Goal: Task Accomplishment & Management: Manage account settings

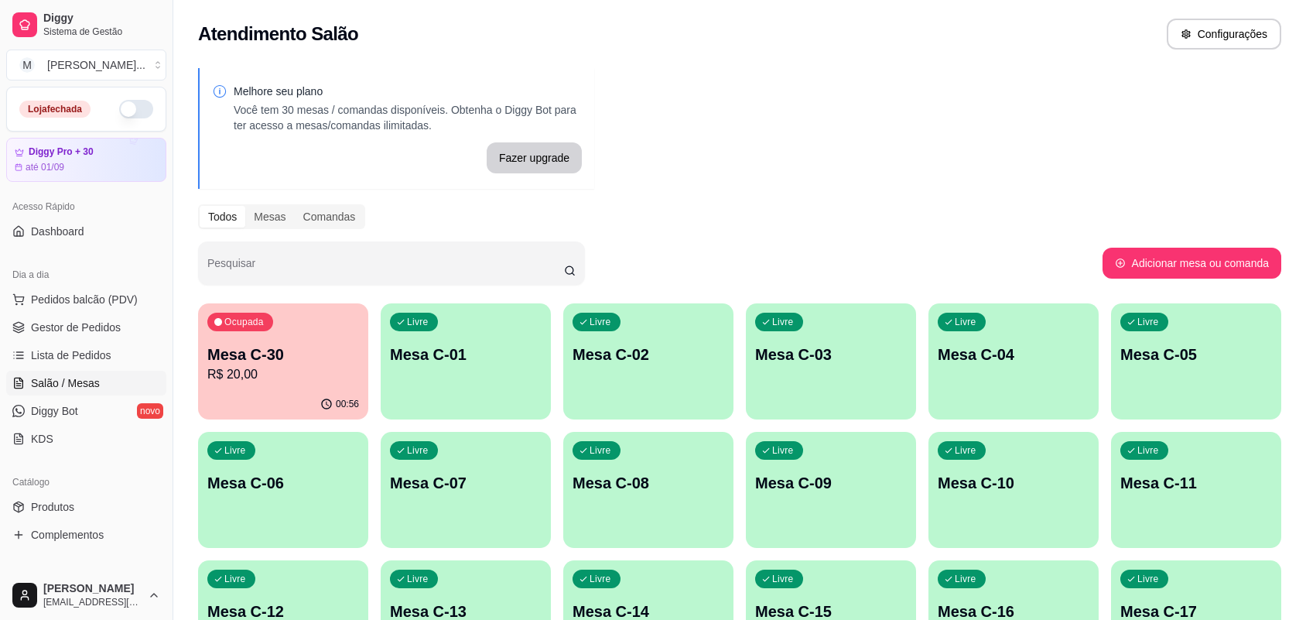
scroll to position [376, 0]
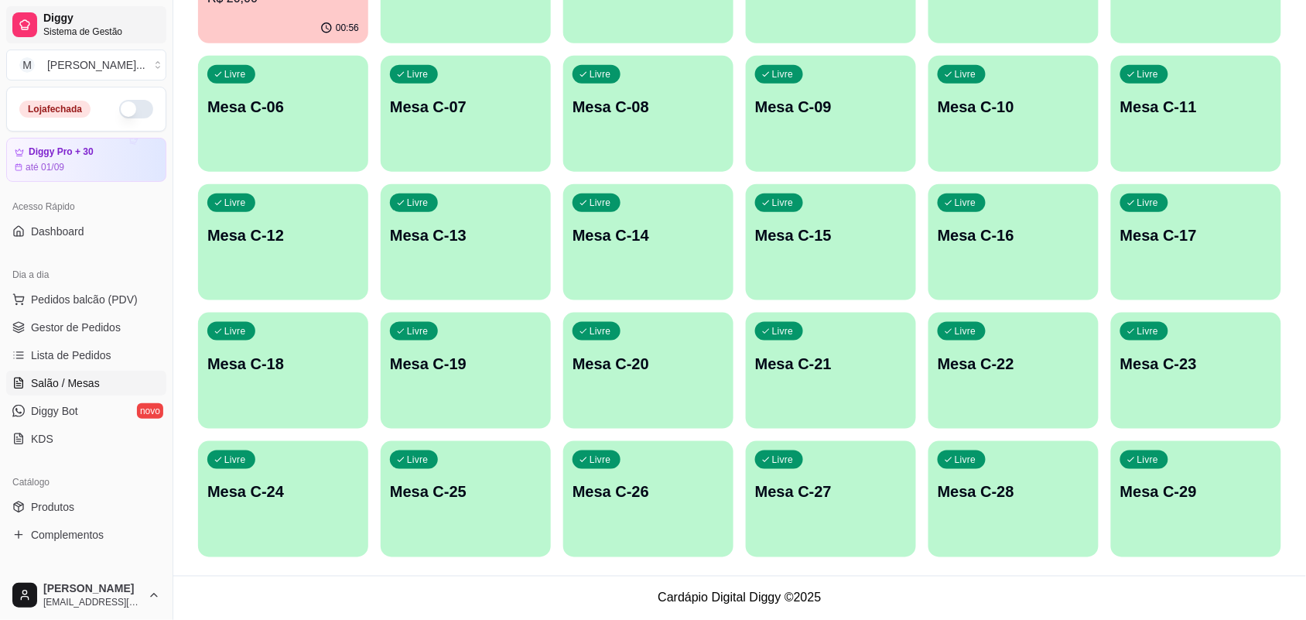
click at [117, 36] on span "Sistema de Gestão" at bounding box center [101, 32] width 117 height 12
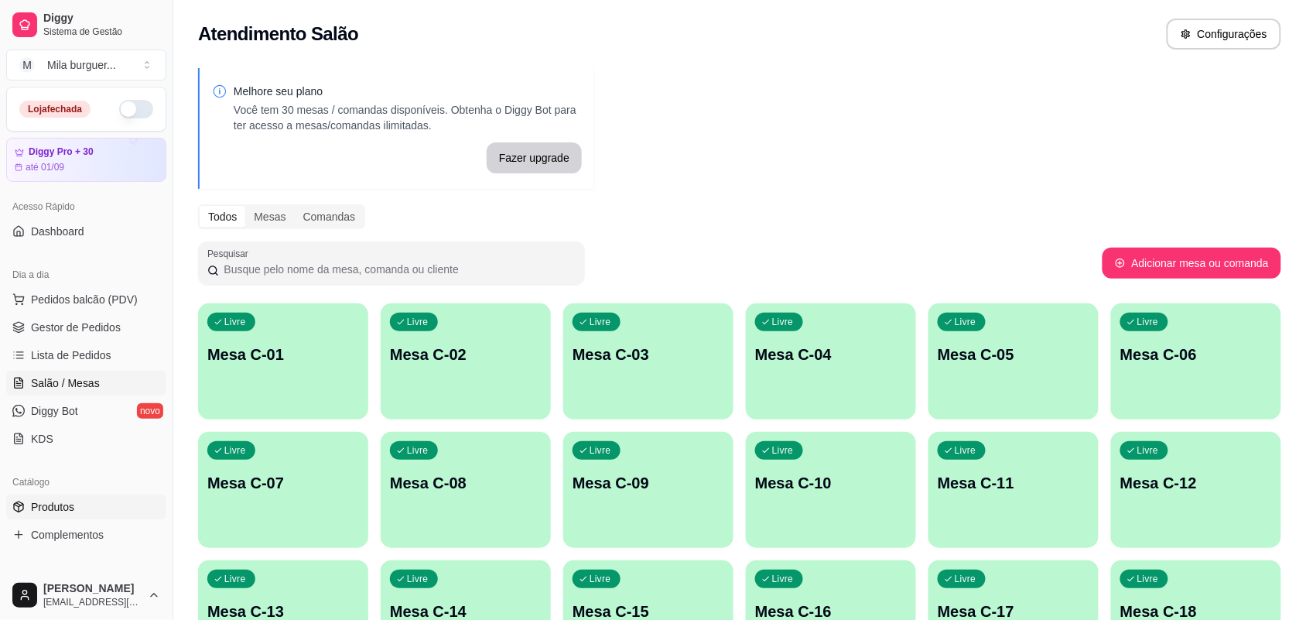
click at [67, 496] on link "Produtos" at bounding box center [86, 506] width 160 height 25
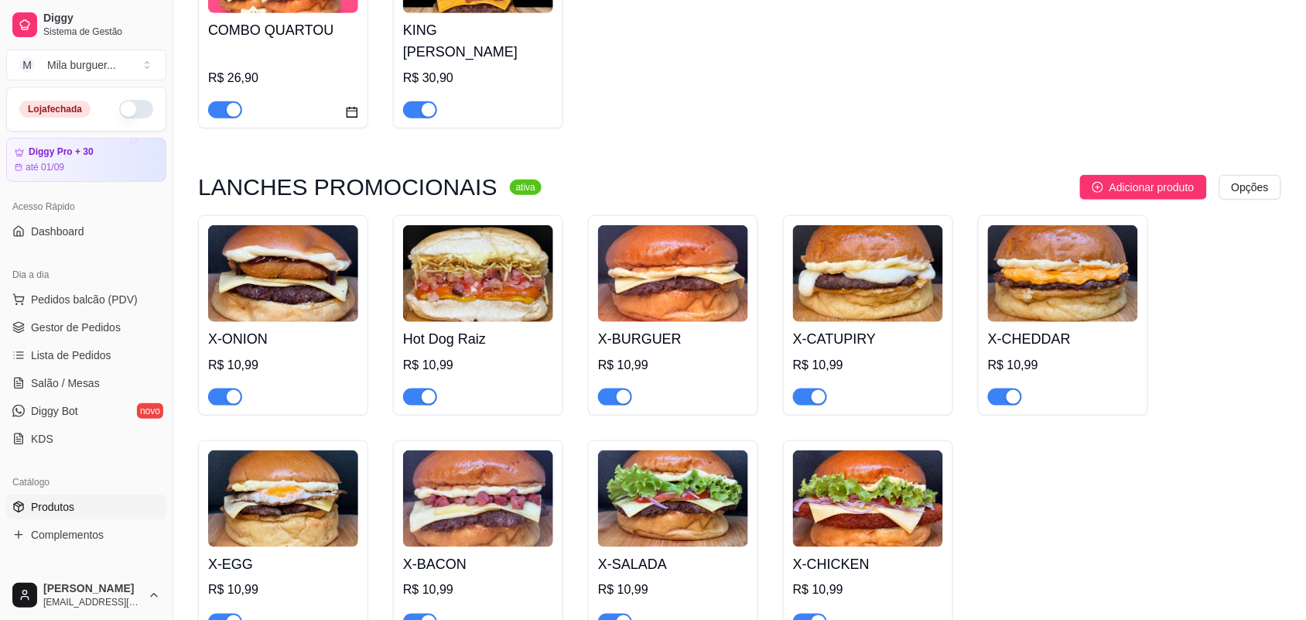
scroll to position [290, 0]
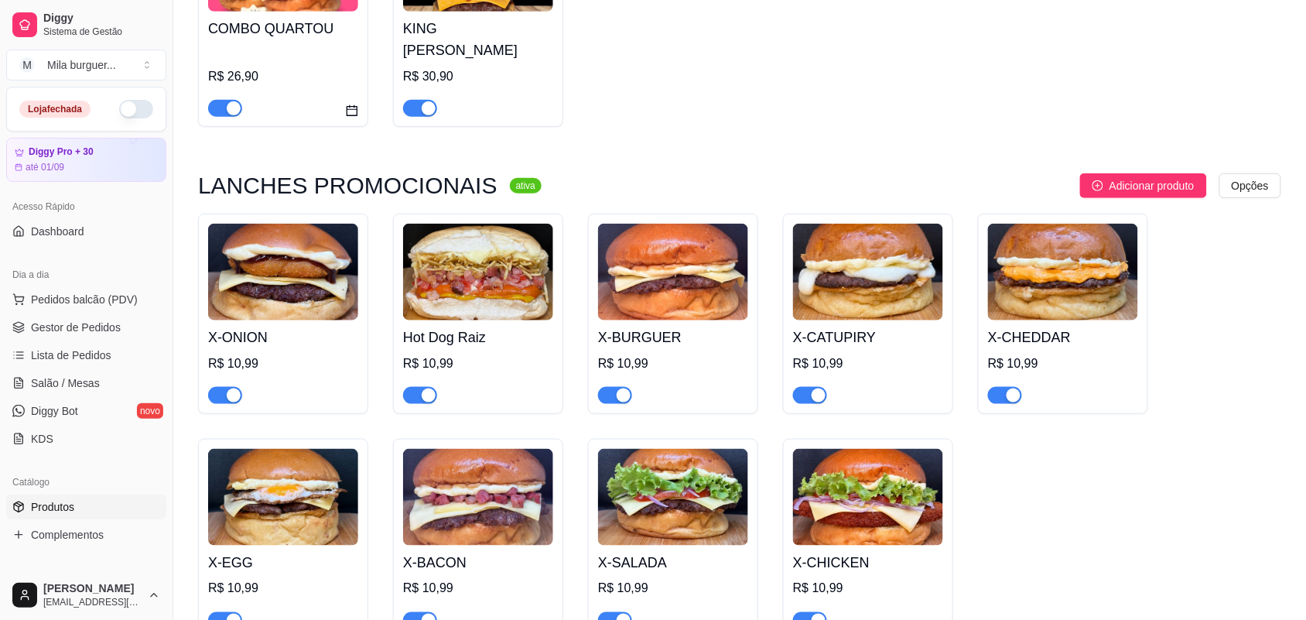
click at [302, 295] on img at bounding box center [283, 272] width 150 height 97
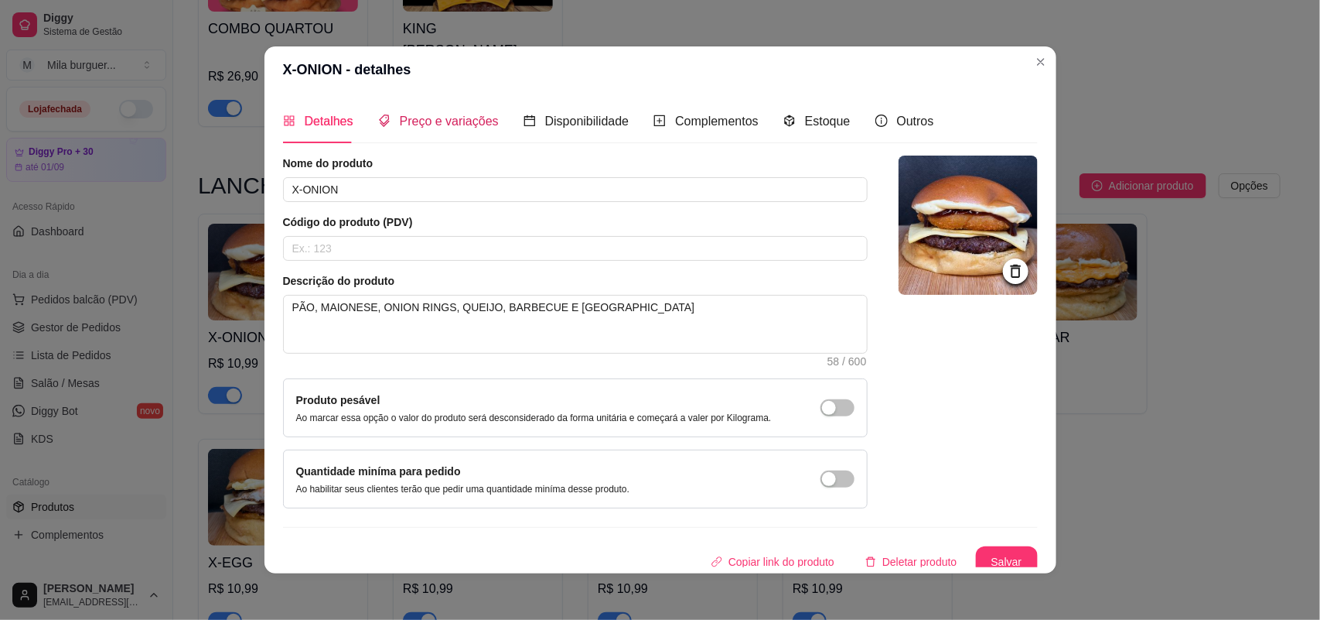
click at [405, 120] on span "Preço e variações" at bounding box center [449, 120] width 99 height 13
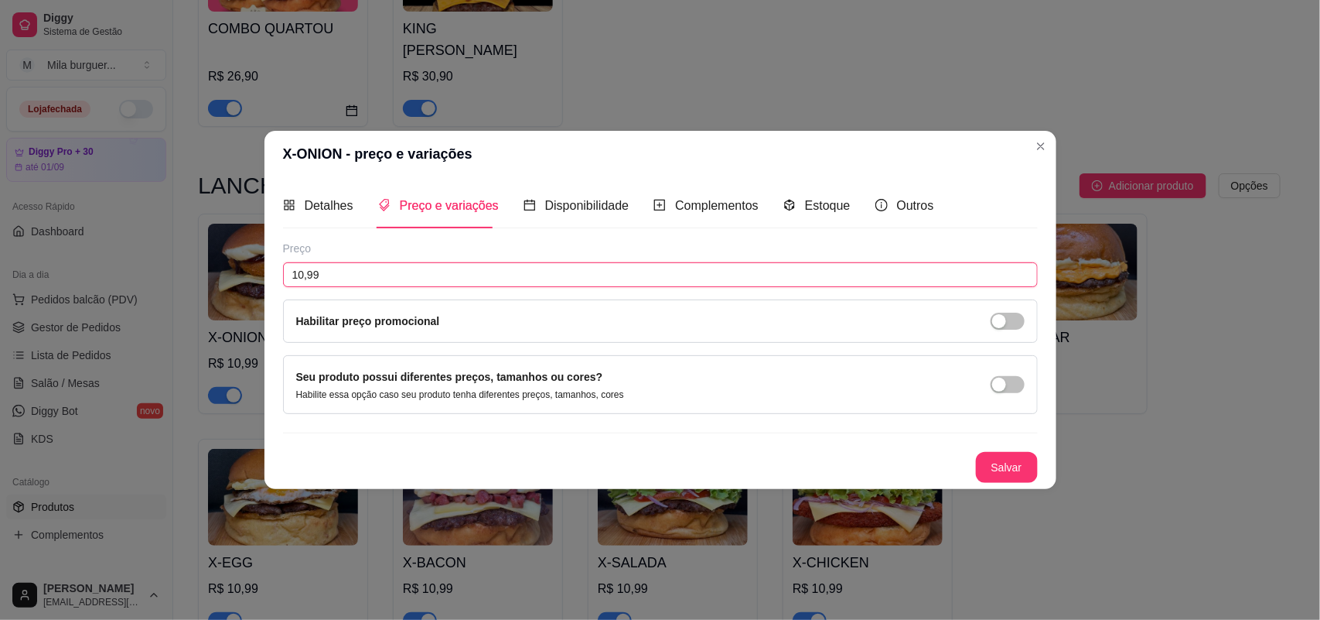
drag, startPoint x: 370, startPoint y: 278, endPoint x: 33, endPoint y: 284, distance: 336.5
click at [33, 284] on div "X-ONION - preço e variações Detalhes Preço e variações Disponibilidade Compleme…" at bounding box center [660, 310] width 1320 height 620
type input "11,00"
click at [1023, 466] on button "Salvar" at bounding box center [1007, 467] width 60 height 30
click at [1002, 456] on button "Salvar" at bounding box center [1007, 467] width 62 height 31
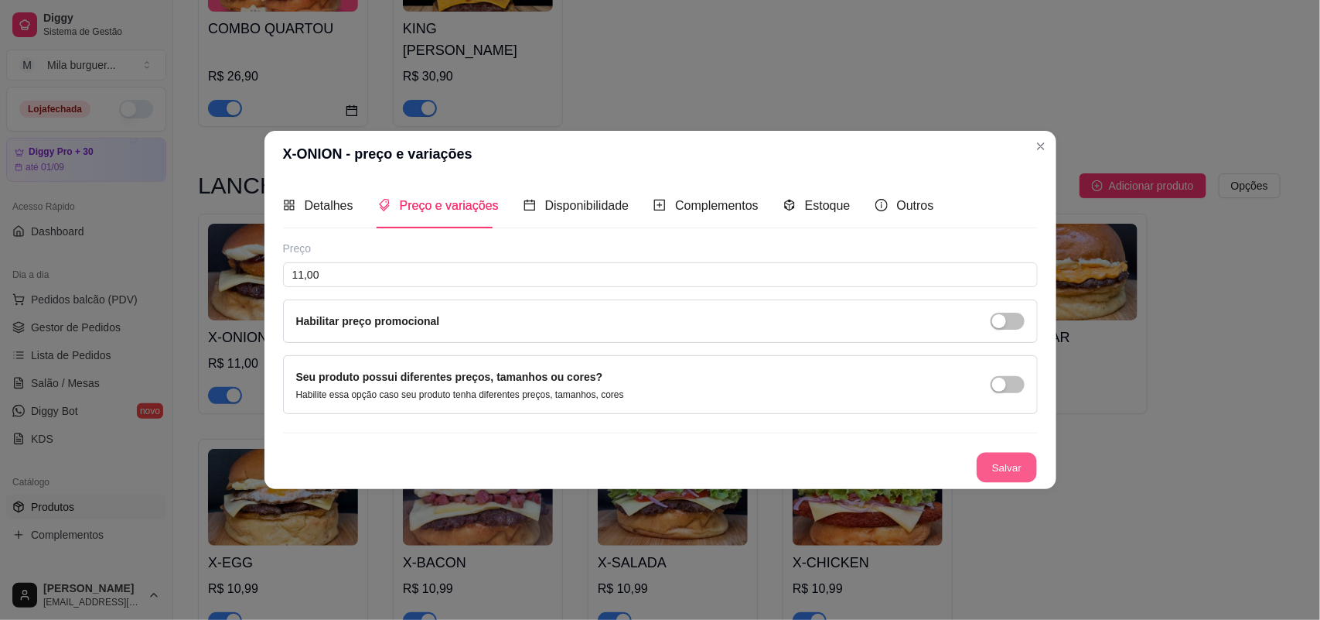
click at [999, 469] on button "Salvar" at bounding box center [1007, 467] width 60 height 30
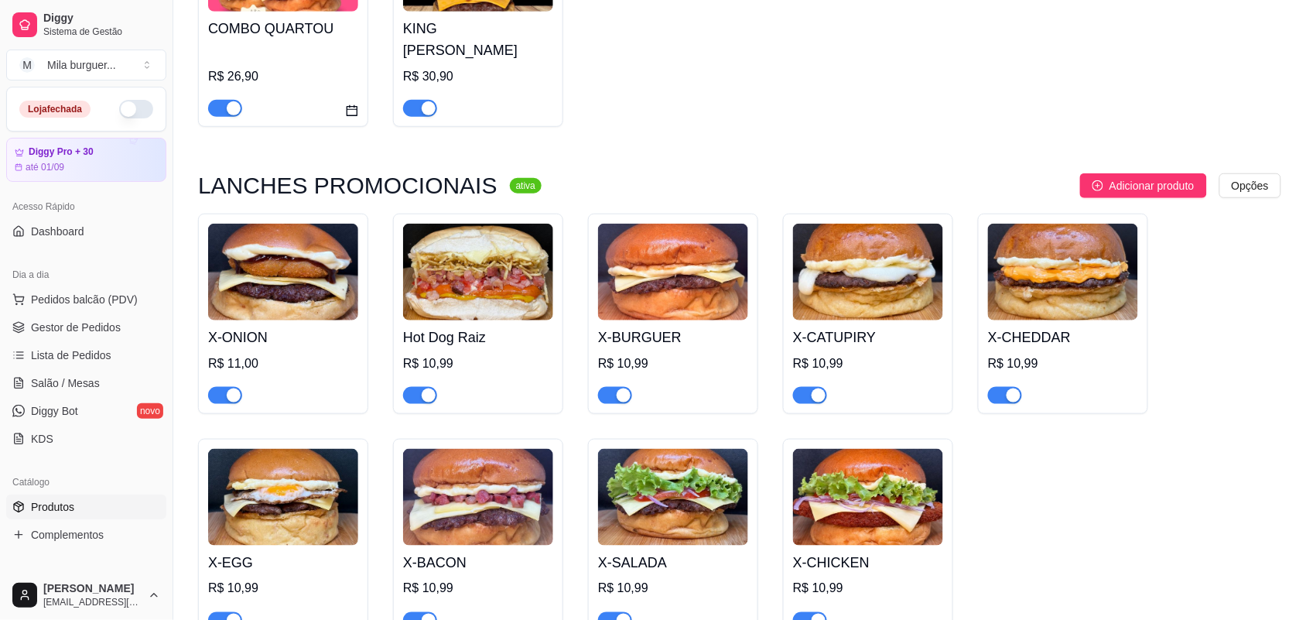
click at [482, 354] on div "R$ 10,99" at bounding box center [478, 363] width 150 height 19
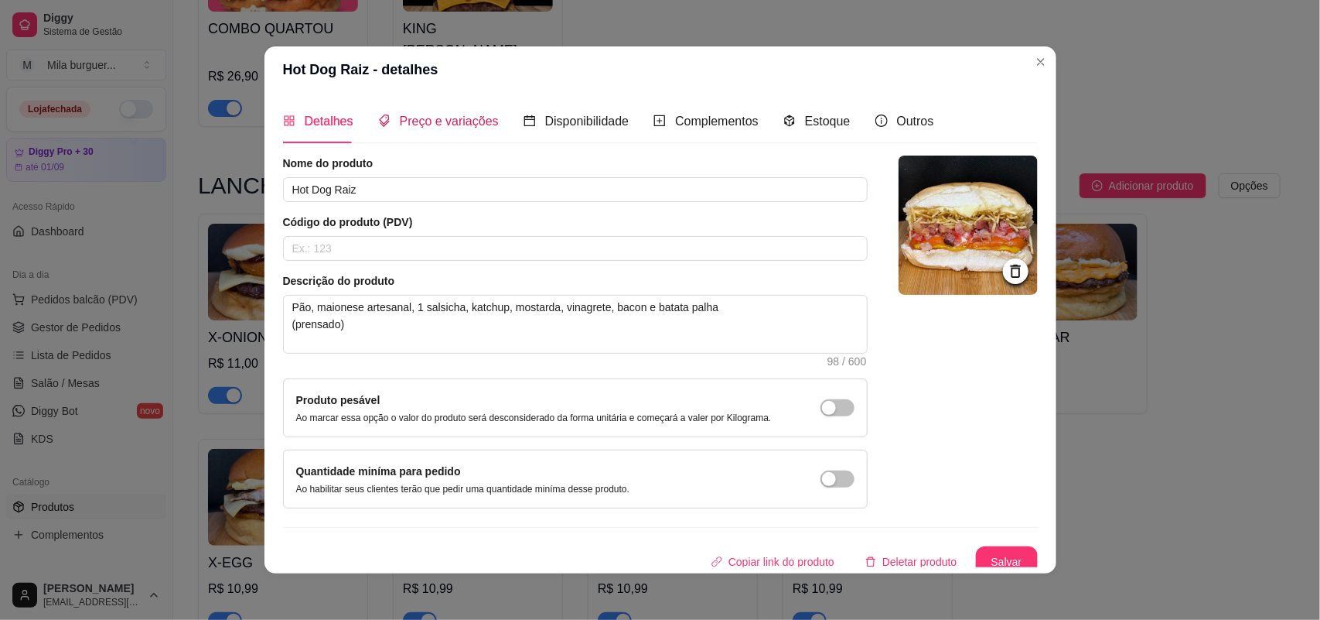
click at [407, 125] on span "Preço e variações" at bounding box center [449, 120] width 99 height 13
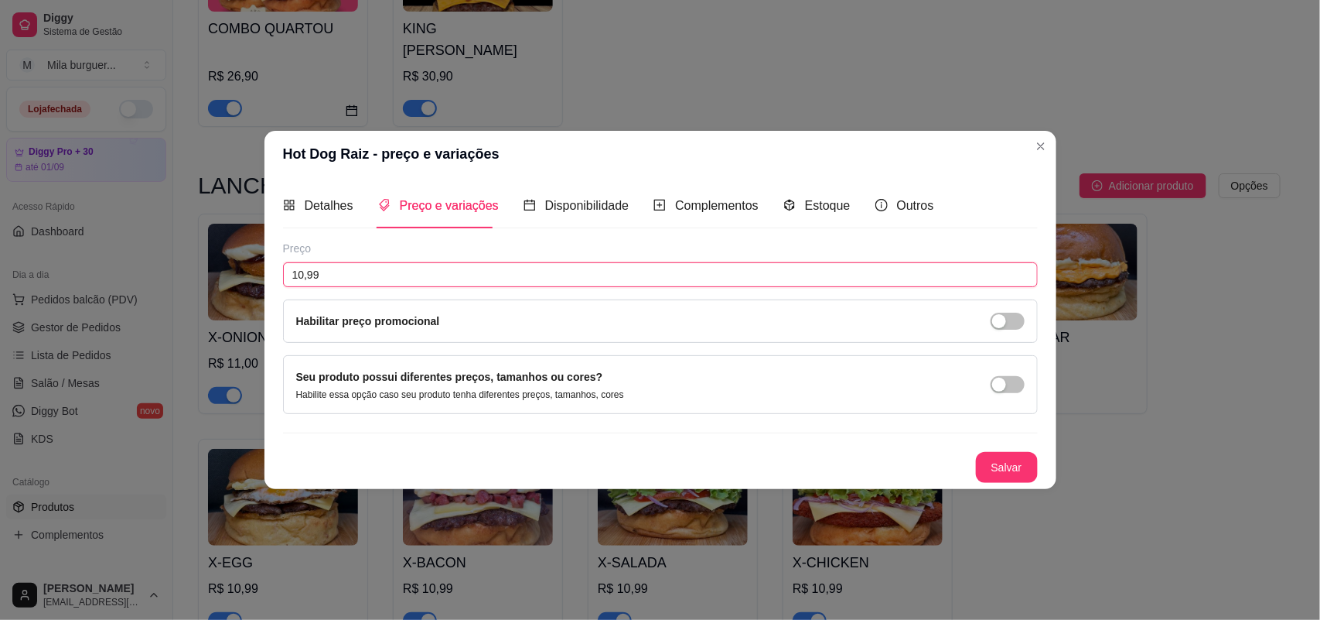
drag, startPoint x: 505, startPoint y: 279, endPoint x: 0, endPoint y: 337, distance: 508.4
click at [0, 337] on div "Hot Dog Raiz - preço e variações Detalhes Preço e variações Disponibilidade Com…" at bounding box center [660, 310] width 1320 height 620
type input "11,00"
click at [1002, 470] on button "Salvar" at bounding box center [1007, 467] width 60 height 30
click at [1007, 458] on button "Salvar" at bounding box center [1007, 467] width 62 height 31
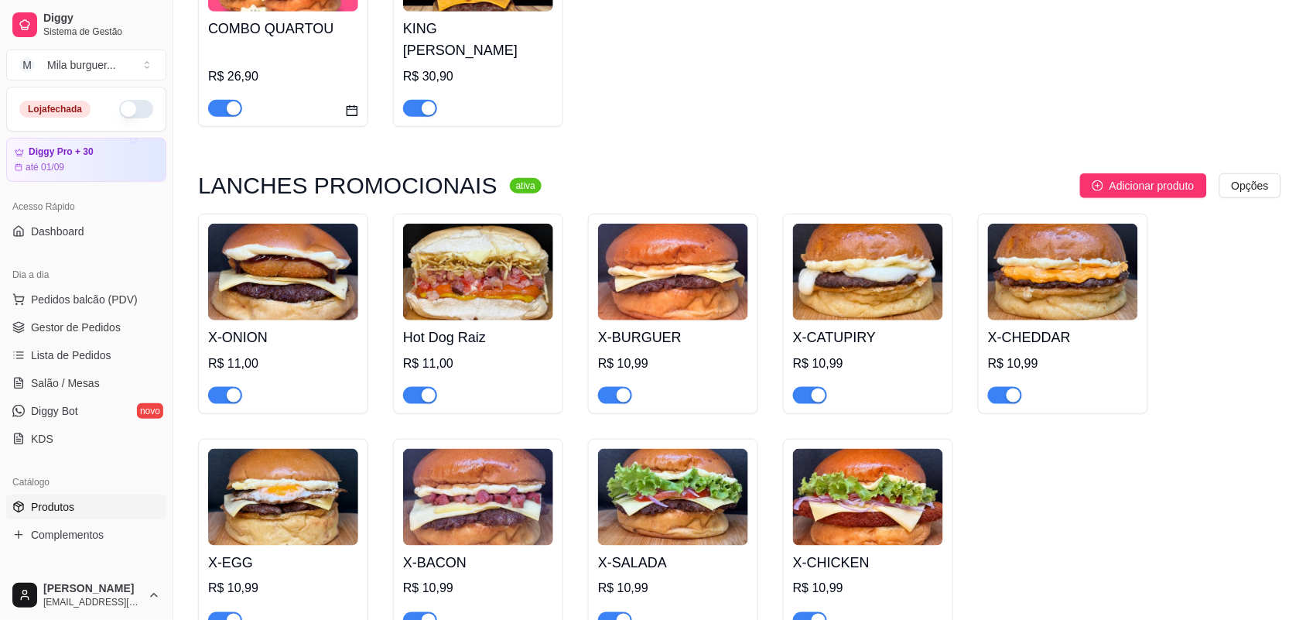
click at [735, 267] on img at bounding box center [673, 272] width 150 height 97
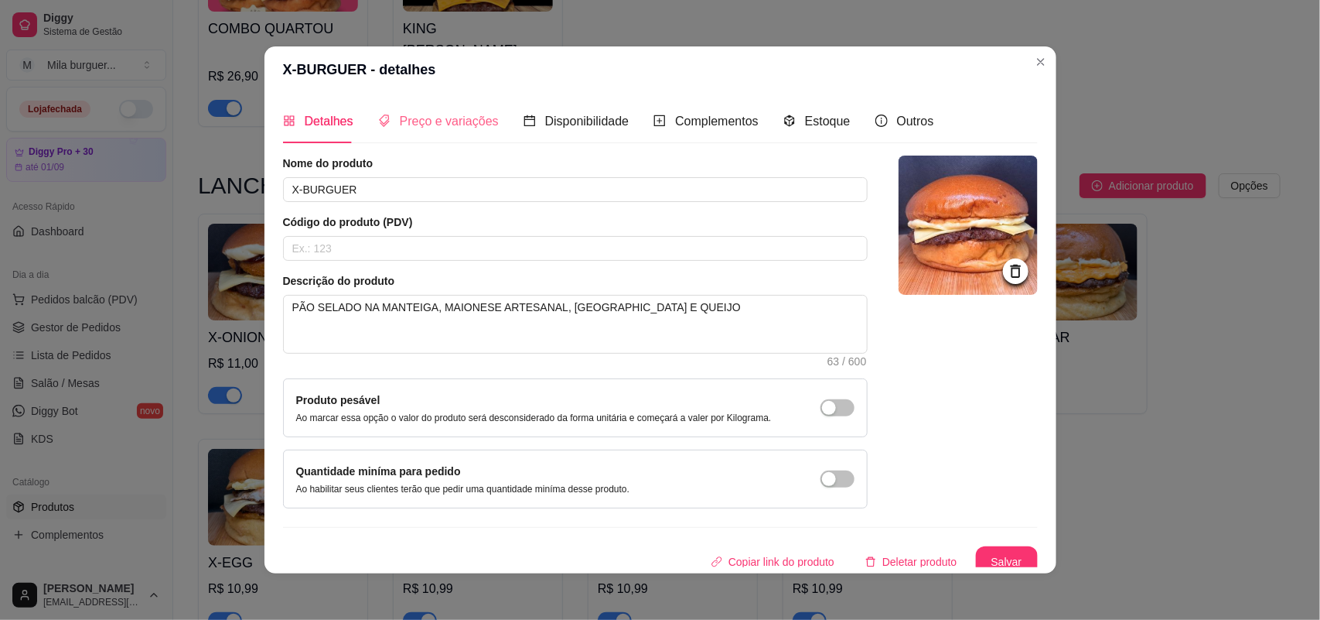
click at [423, 138] on div "Preço e variações" at bounding box center [438, 121] width 121 height 44
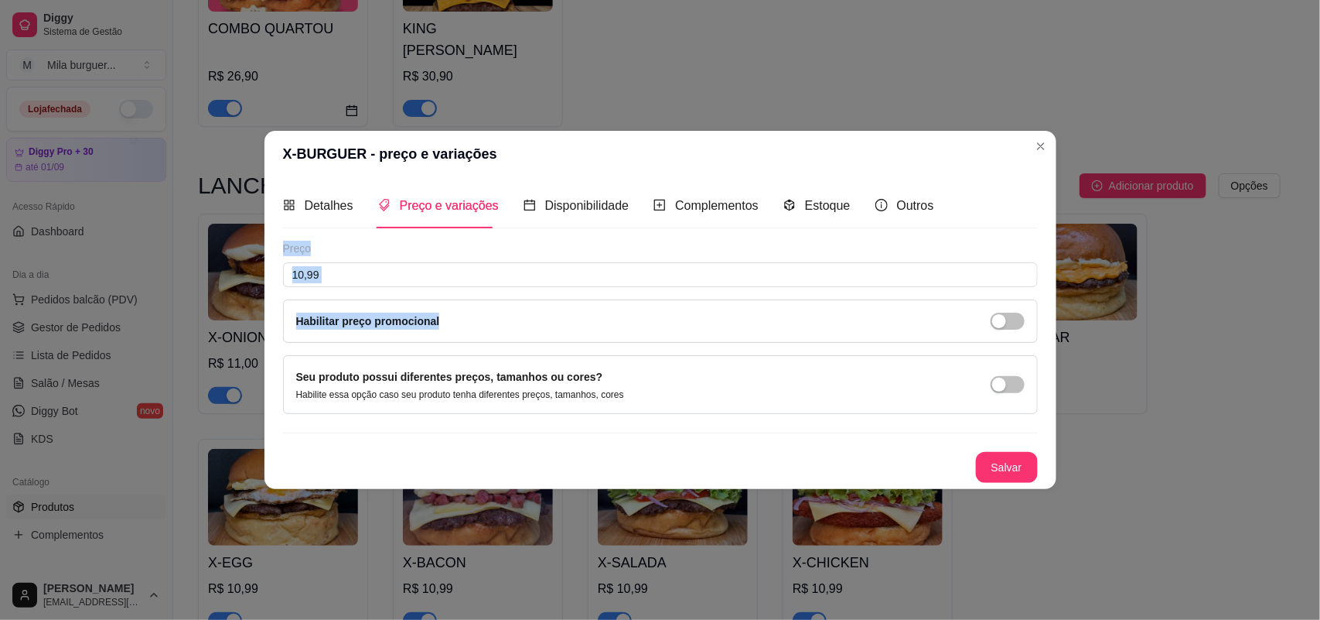
drag, startPoint x: 442, startPoint y: 286, endPoint x: 210, endPoint y: 275, distance: 233.1
click at [210, 275] on div "X-BURGUER - preço e variações Detalhes Preço e variações Disponibilidade Comple…" at bounding box center [660, 310] width 1320 height 620
click at [404, 280] on input "10,99" at bounding box center [660, 274] width 755 height 25
drag, startPoint x: 400, startPoint y: 280, endPoint x: 176, endPoint y: 289, distance: 224.5
click at [178, 289] on div "X-BURGUER - preço e variações Detalhes Preço e variações Disponibilidade Comple…" at bounding box center [660, 310] width 1320 height 620
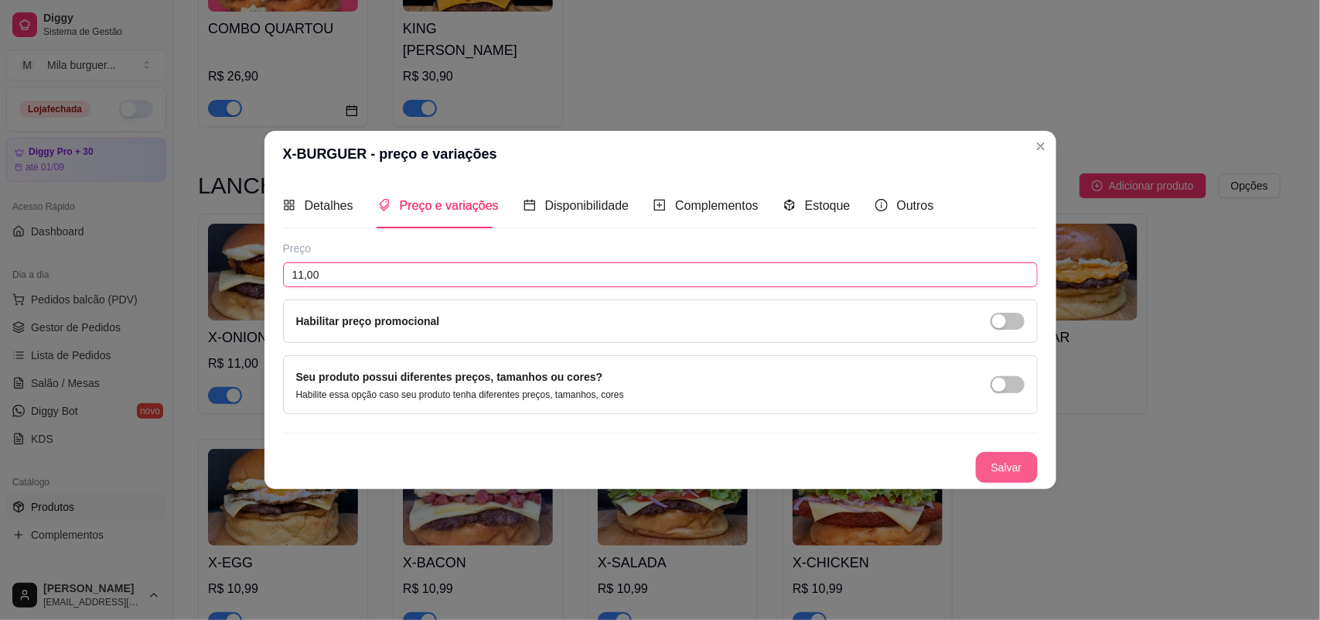
type input "11,00"
click at [984, 461] on button "Salvar" at bounding box center [1007, 467] width 60 height 30
click at [986, 461] on button "Salvar" at bounding box center [1007, 467] width 62 height 31
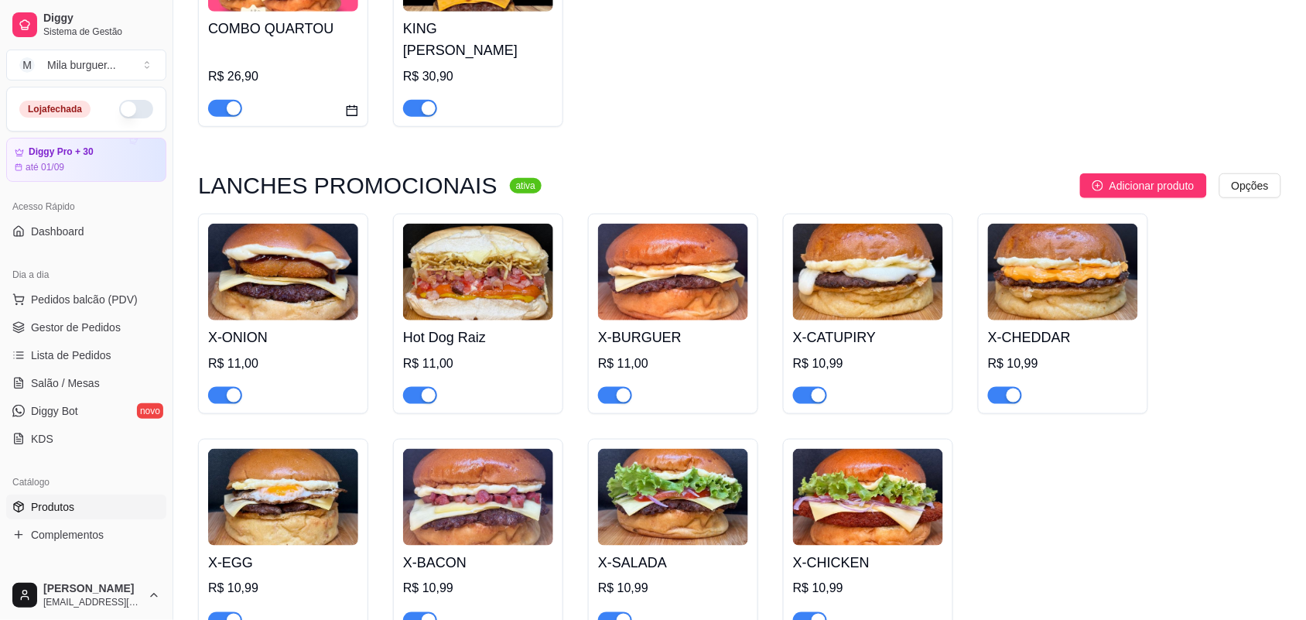
click at [901, 326] on h4 "X-CATUPIRY" at bounding box center [868, 337] width 150 height 22
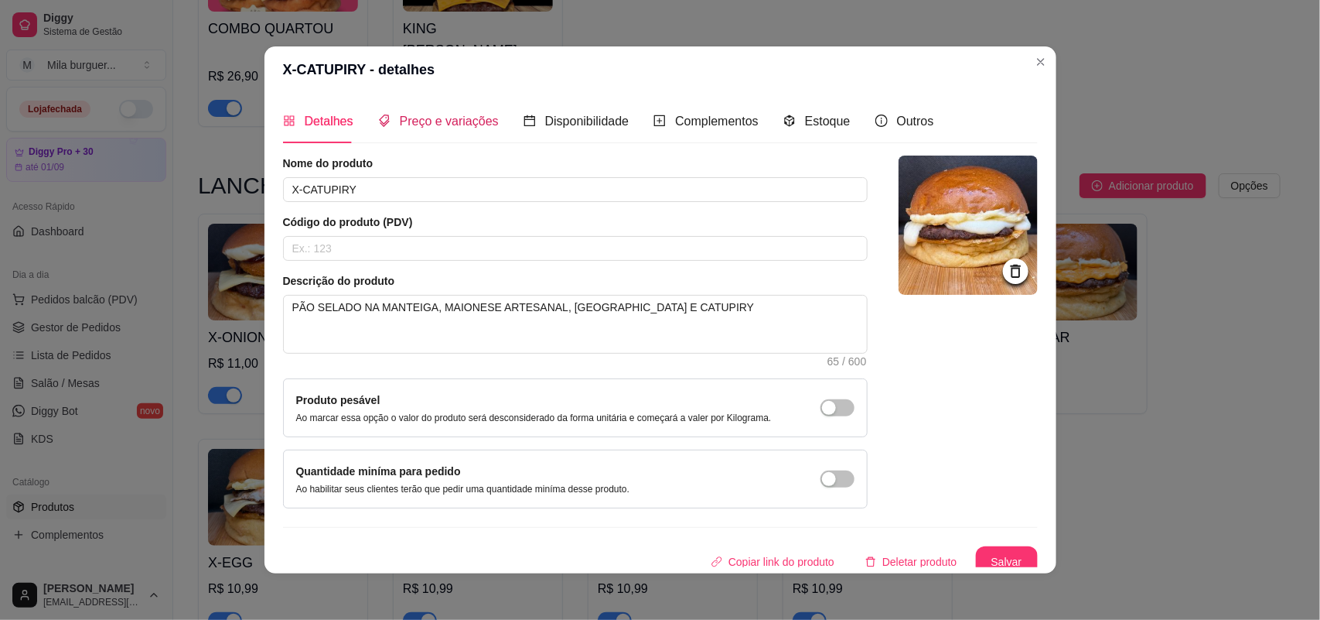
click at [418, 114] on span "Preço e variações" at bounding box center [449, 120] width 99 height 13
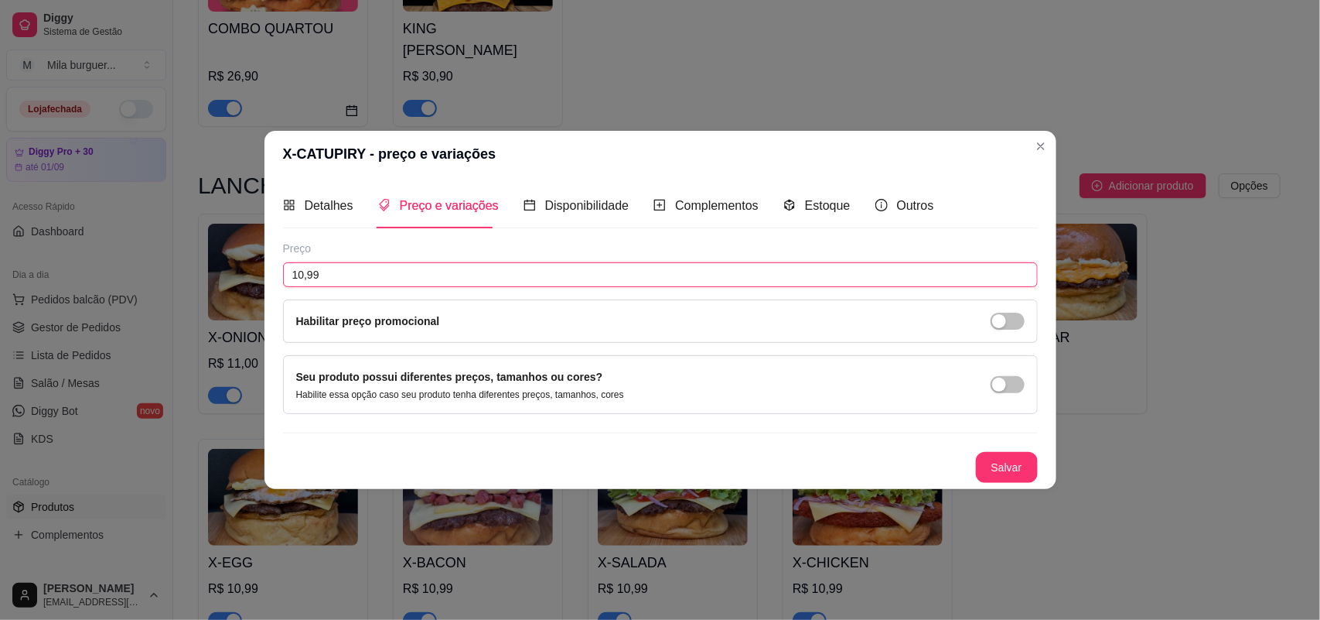
drag, startPoint x: 426, startPoint y: 271, endPoint x: 168, endPoint y: 296, distance: 259.6
click at [170, 296] on div "X-CATUPIRY - preço e variações Detalhes Preço e variações Disponibilidade Compl…" at bounding box center [660, 310] width 1320 height 620
type input "11,00"
click at [999, 463] on button "Salvar" at bounding box center [1007, 467] width 60 height 30
click at [1002, 461] on button "Salvar" at bounding box center [1007, 467] width 62 height 31
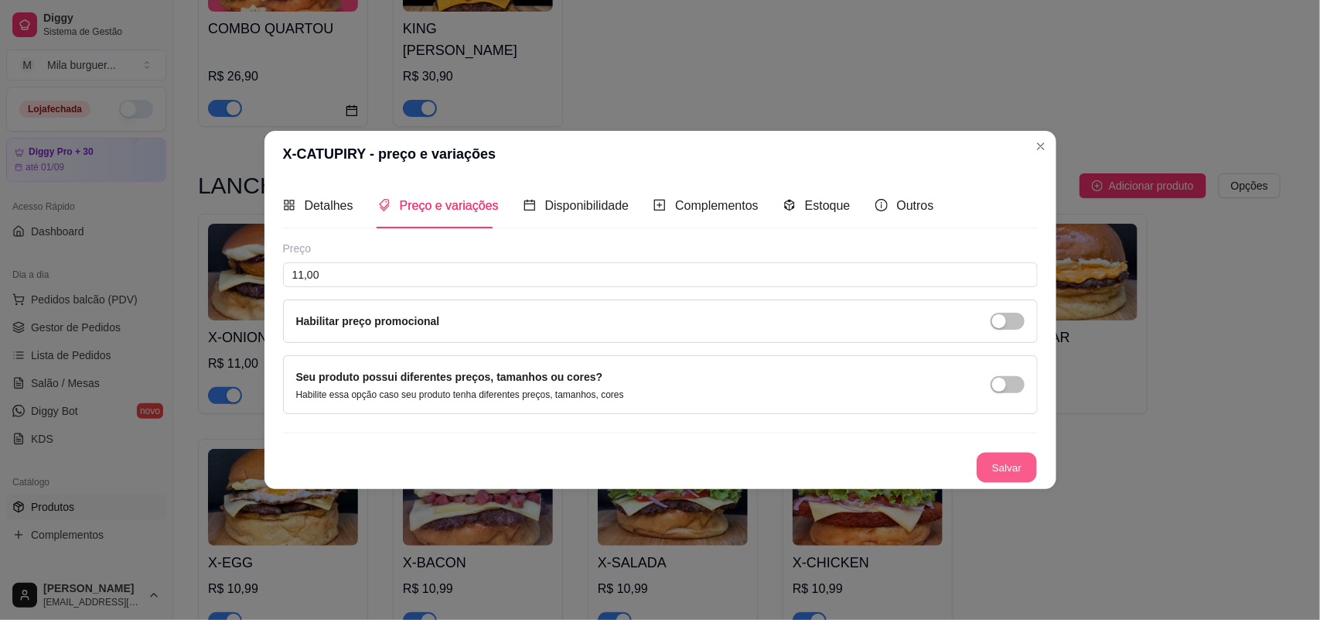
click at [1002, 461] on button "Salvar" at bounding box center [1007, 467] width 60 height 30
click at [1011, 458] on button "Salvar" at bounding box center [1007, 467] width 62 height 31
click at [1010, 458] on button "Salvar" at bounding box center [1007, 467] width 60 height 30
click at [1004, 468] on div "Salvar" at bounding box center [660, 467] width 755 height 31
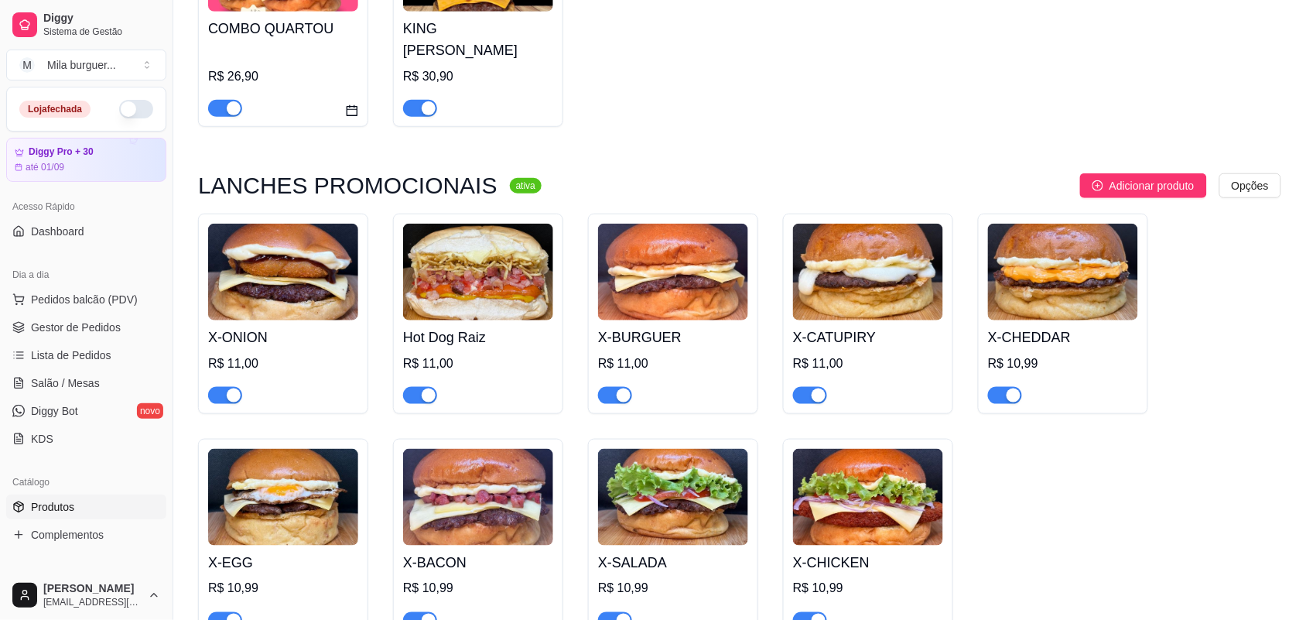
click at [1074, 326] on h4 "X-CHEDDAR" at bounding box center [1063, 337] width 150 height 22
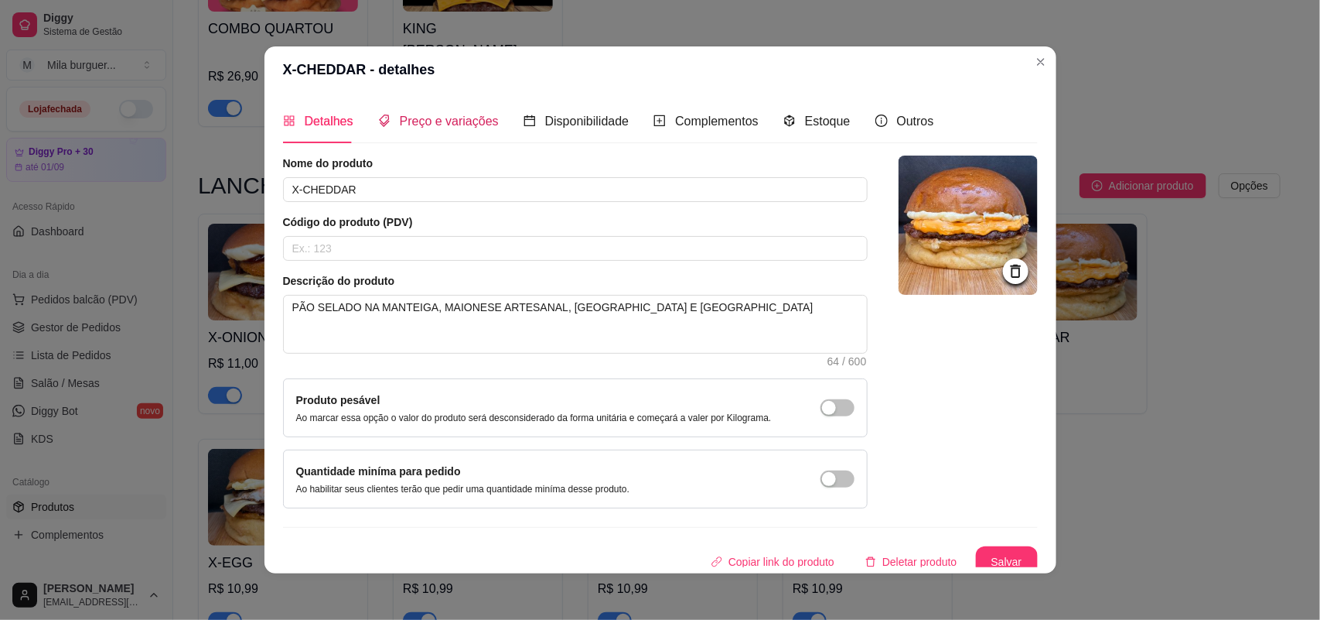
click at [422, 114] on span "Preço e variações" at bounding box center [449, 120] width 99 height 13
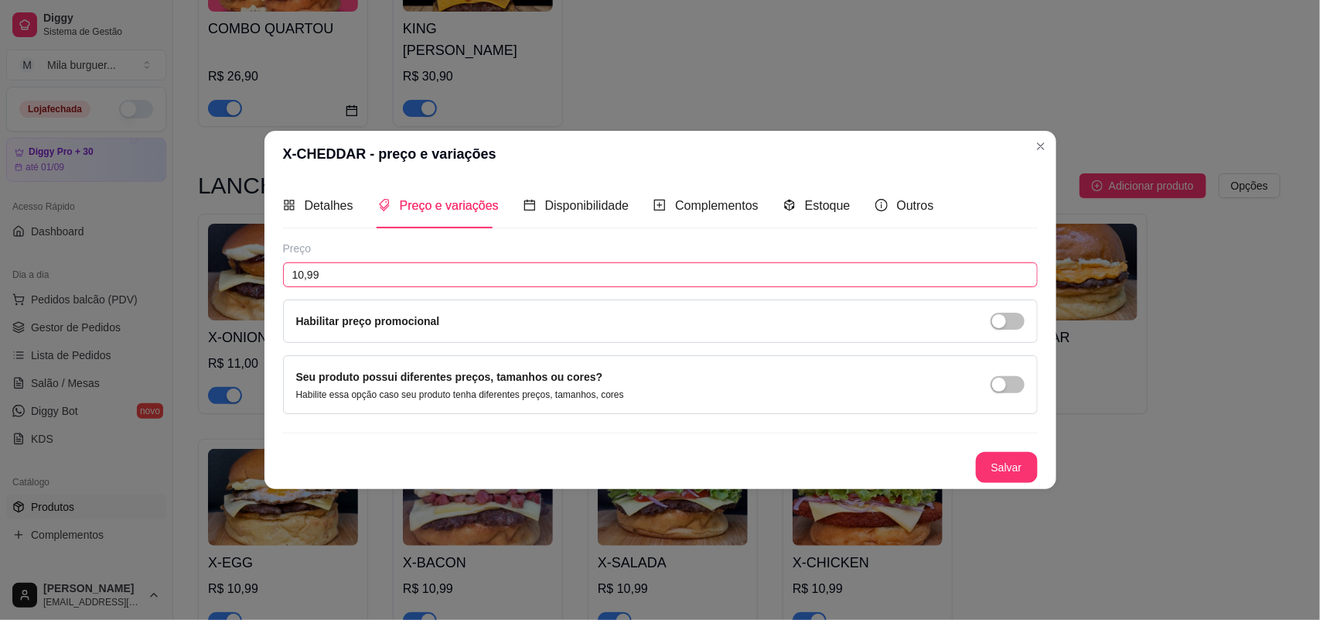
drag, startPoint x: 369, startPoint y: 277, endPoint x: 120, endPoint y: 255, distance: 250.0
click at [120, 255] on div "X-CHEDDAR - preço e variações Detalhes Preço e variações Disponibilidade Comple…" at bounding box center [660, 310] width 1320 height 620
type input "11,00"
click at [1017, 472] on button "Salvar" at bounding box center [1007, 467] width 62 height 31
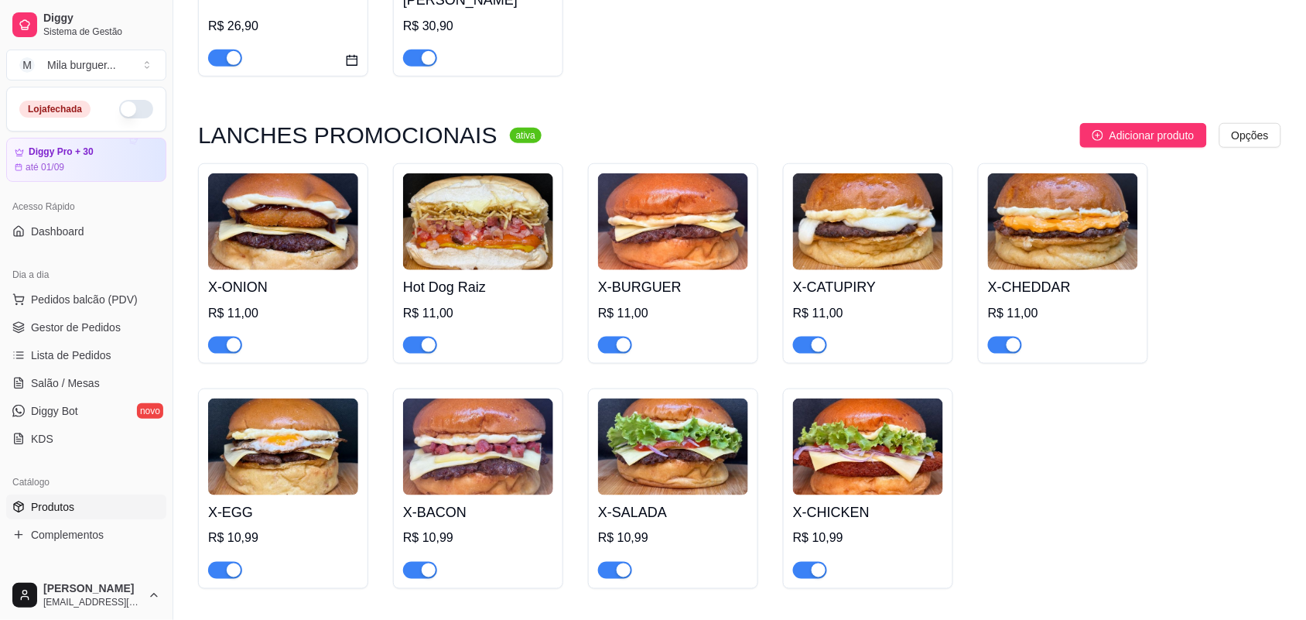
scroll to position [387, 0]
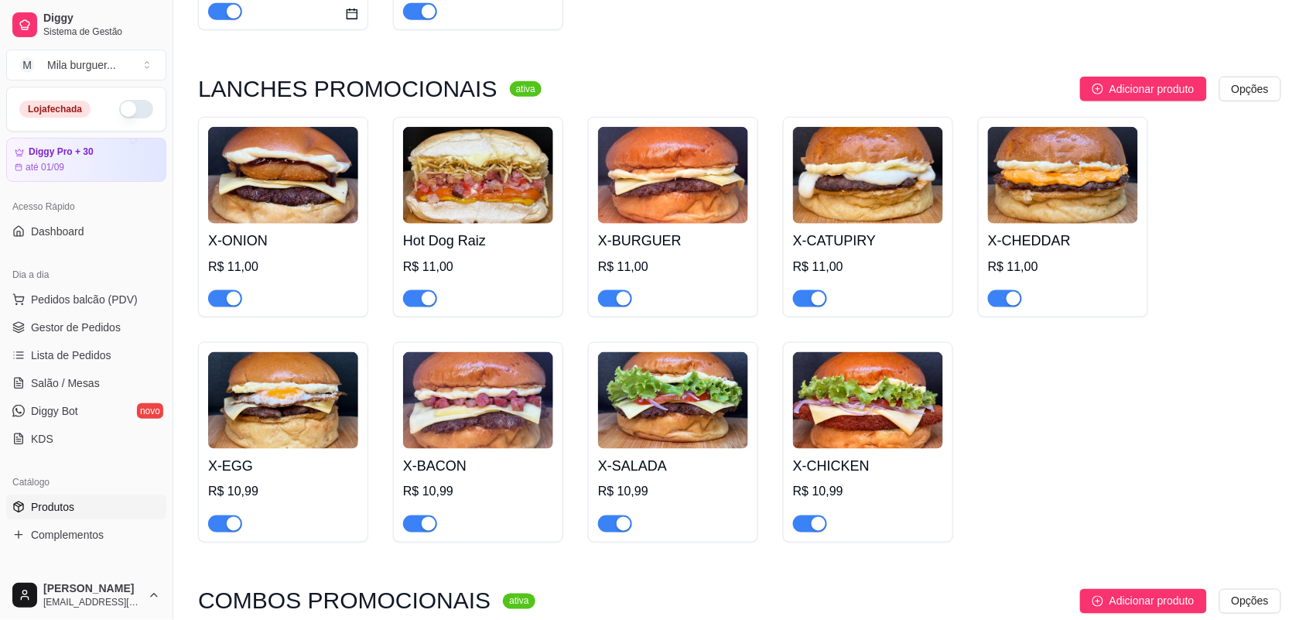
click at [276, 365] on img at bounding box center [283, 400] width 150 height 97
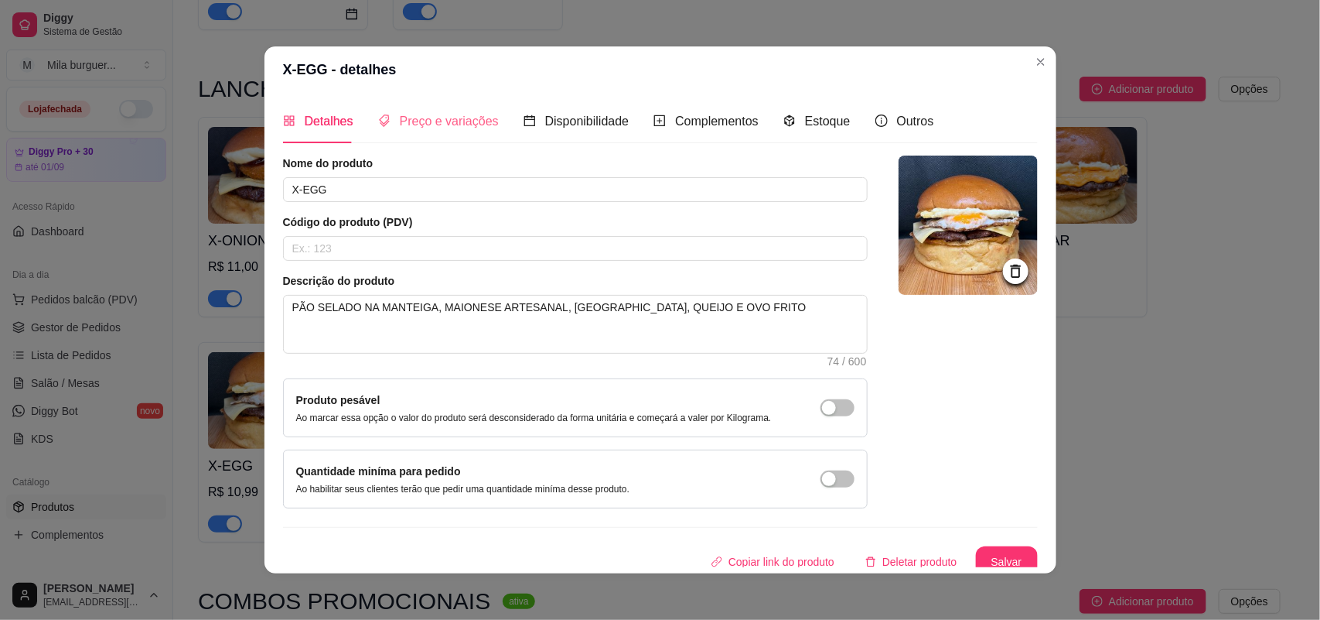
click at [416, 133] on div "Preço e variações" at bounding box center [438, 121] width 121 height 44
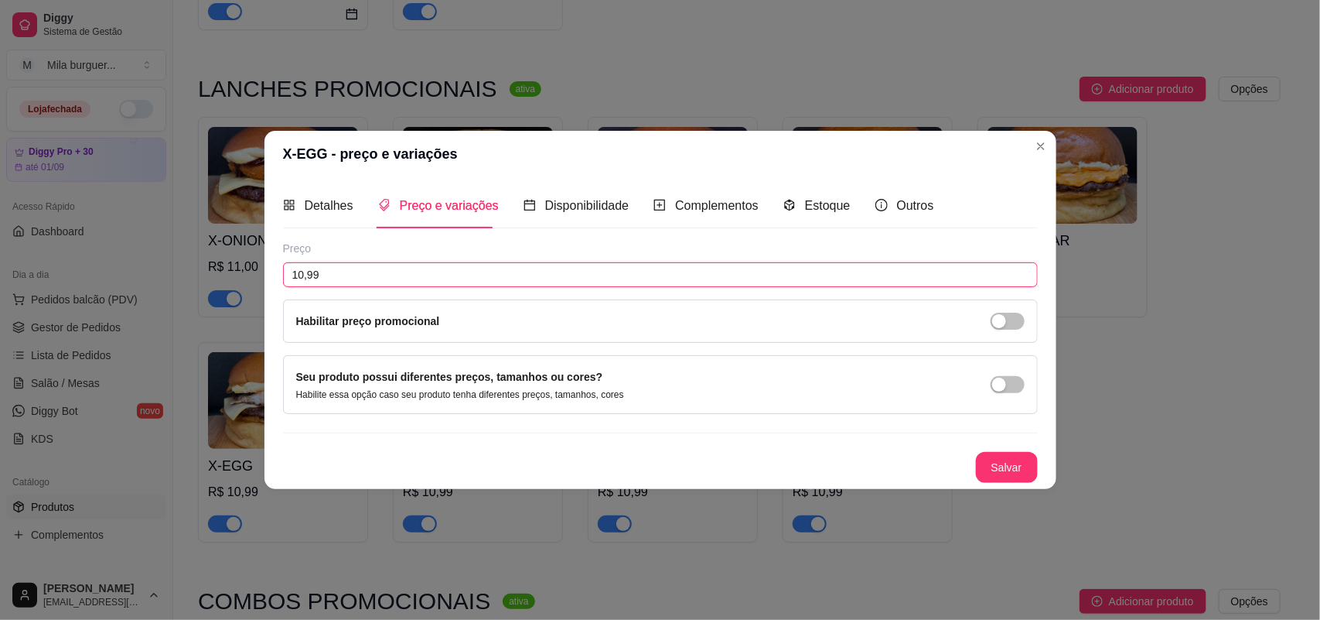
drag, startPoint x: 237, startPoint y: 261, endPoint x: 97, endPoint y: 234, distance: 142.7
click at [97, 234] on div "X-EGG - preço e variações Detalhes Preço e variações Disponibilidade Complement…" at bounding box center [660, 310] width 1320 height 620
type input "11,00"
click at [1003, 456] on button "Salvar" at bounding box center [1007, 467] width 60 height 30
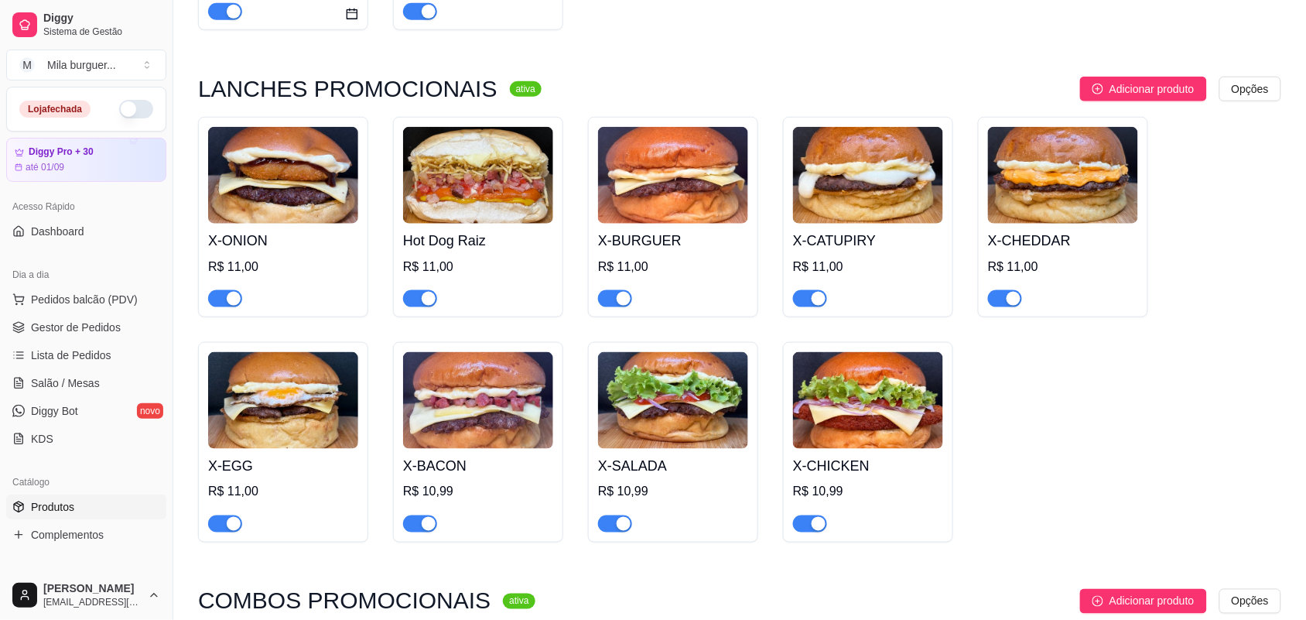
click at [441, 455] on h4 "X-BACON" at bounding box center [478, 466] width 150 height 22
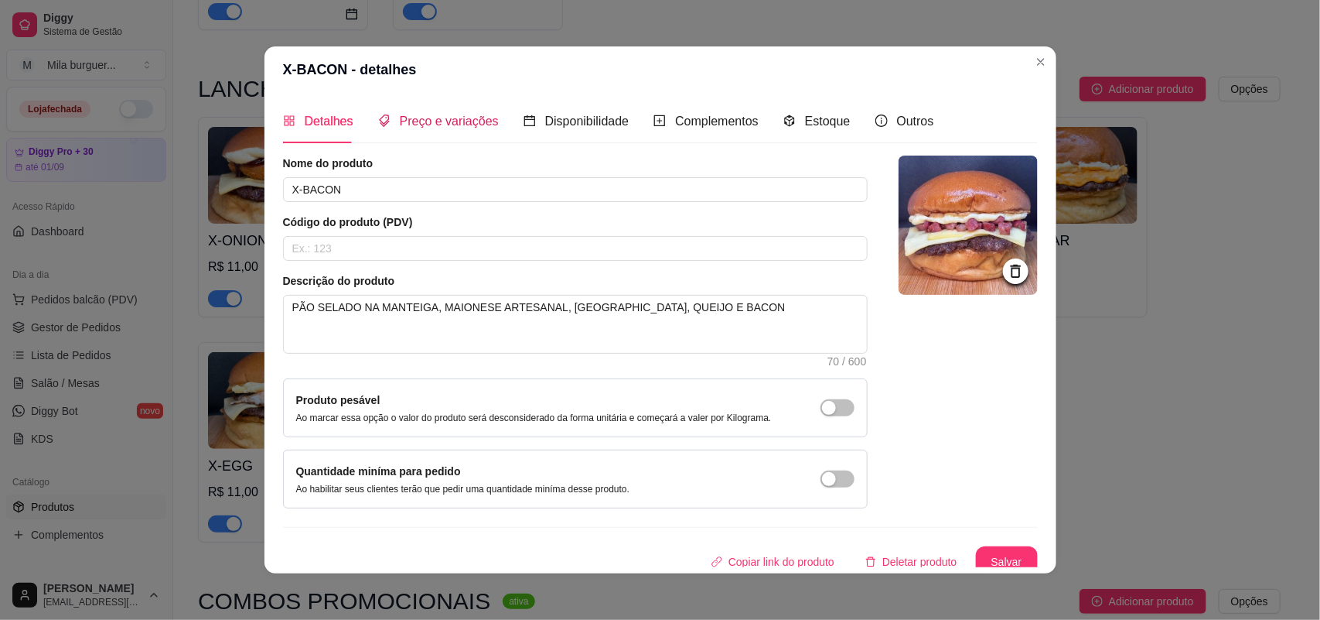
click at [416, 114] on span "Preço e variações" at bounding box center [449, 120] width 99 height 13
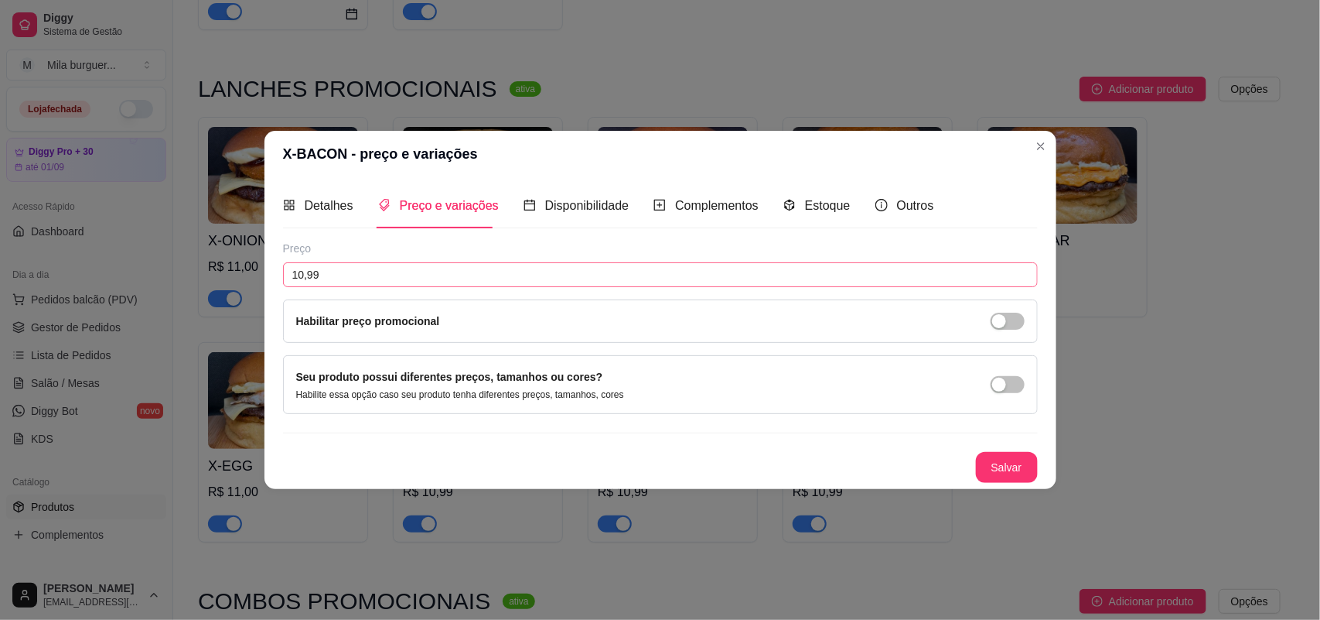
click at [396, 258] on div "Preço 10,99 Habilitar preço promocional" at bounding box center [660, 292] width 755 height 102
drag, startPoint x: 396, startPoint y: 265, endPoint x: 0, endPoint y: 304, distance: 398.0
click at [0, 304] on div "X-BACON - preço e variações Detalhes Preço e variações Disponibilidade Compleme…" at bounding box center [660, 310] width 1320 height 620
type input "11,00"
click at [996, 458] on button "Salvar" at bounding box center [1007, 467] width 60 height 30
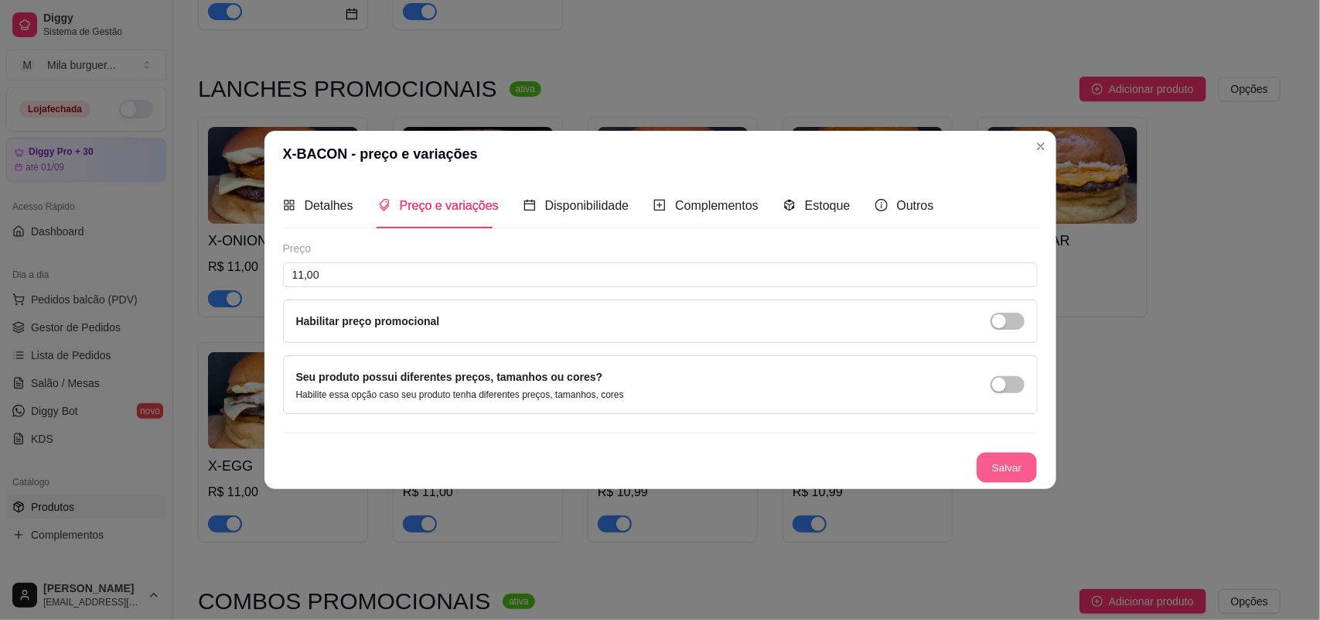
click at [1007, 462] on button "Salvar" at bounding box center [1007, 467] width 60 height 30
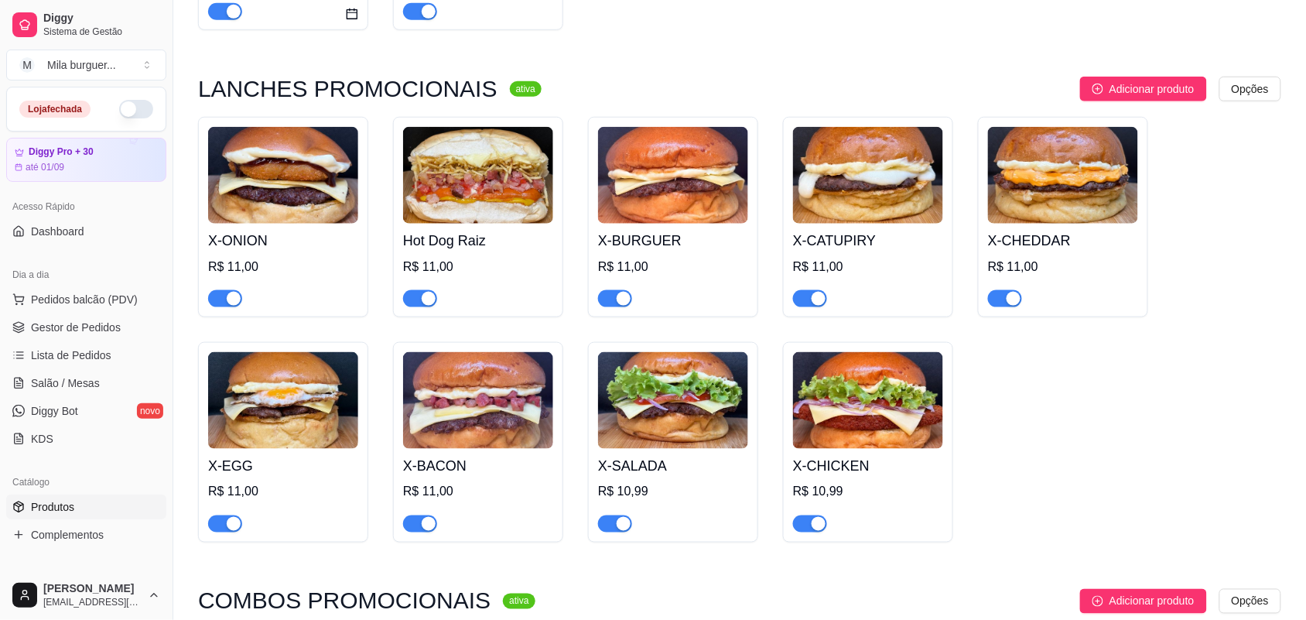
click at [652, 455] on h4 "X-SALADA" at bounding box center [673, 466] width 150 height 22
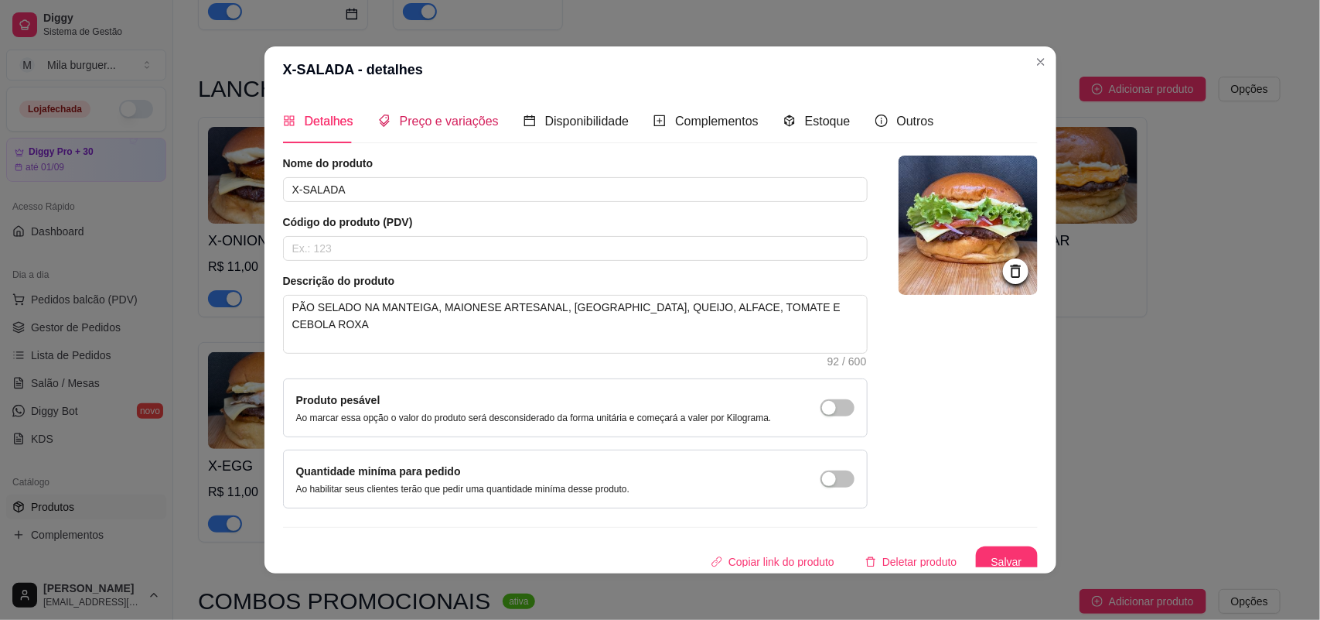
click at [455, 126] on span "Preço e variações" at bounding box center [449, 120] width 99 height 13
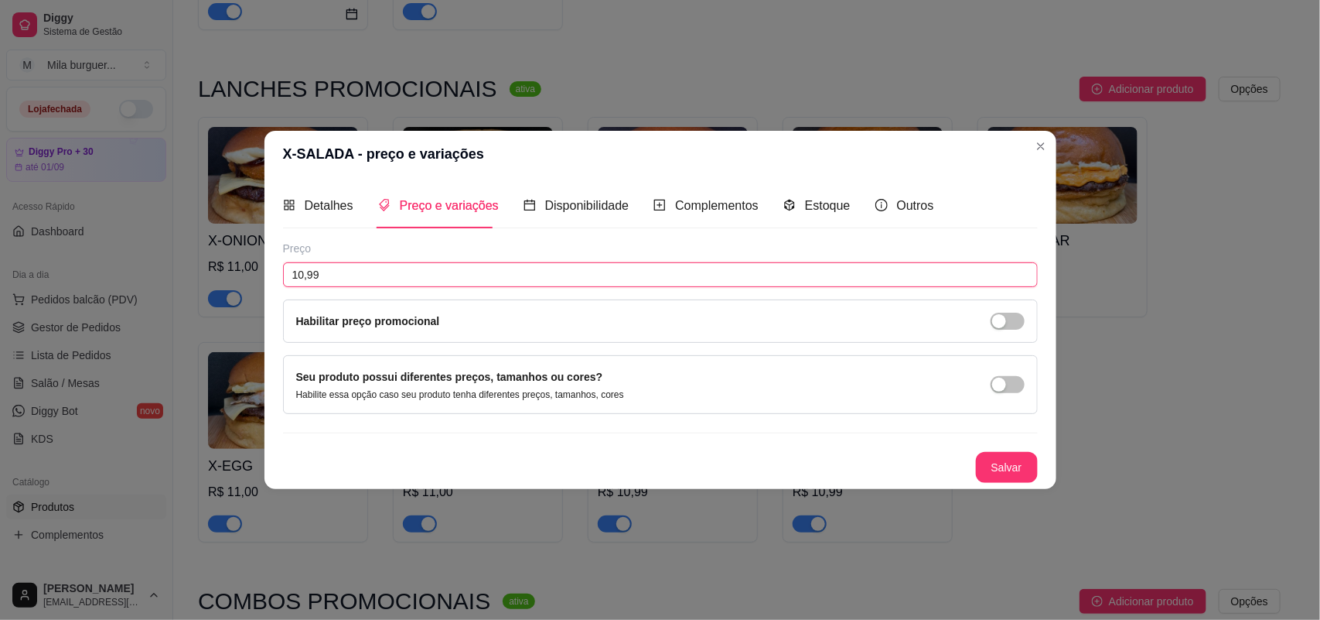
drag, startPoint x: 465, startPoint y: 271, endPoint x: 41, endPoint y: 342, distance: 429.8
click at [90, 331] on div "X-SALADA - preço e variações Detalhes Preço e variações Disponibilidade Complem…" at bounding box center [660, 310] width 1320 height 620
type input "11,00"
click at [1008, 439] on div "Preço 11,00 Habilitar preço promocional Seu produto possui diferentes preços, t…" at bounding box center [660, 362] width 755 height 242
click at [1006, 472] on button "Salvar" at bounding box center [1007, 467] width 60 height 30
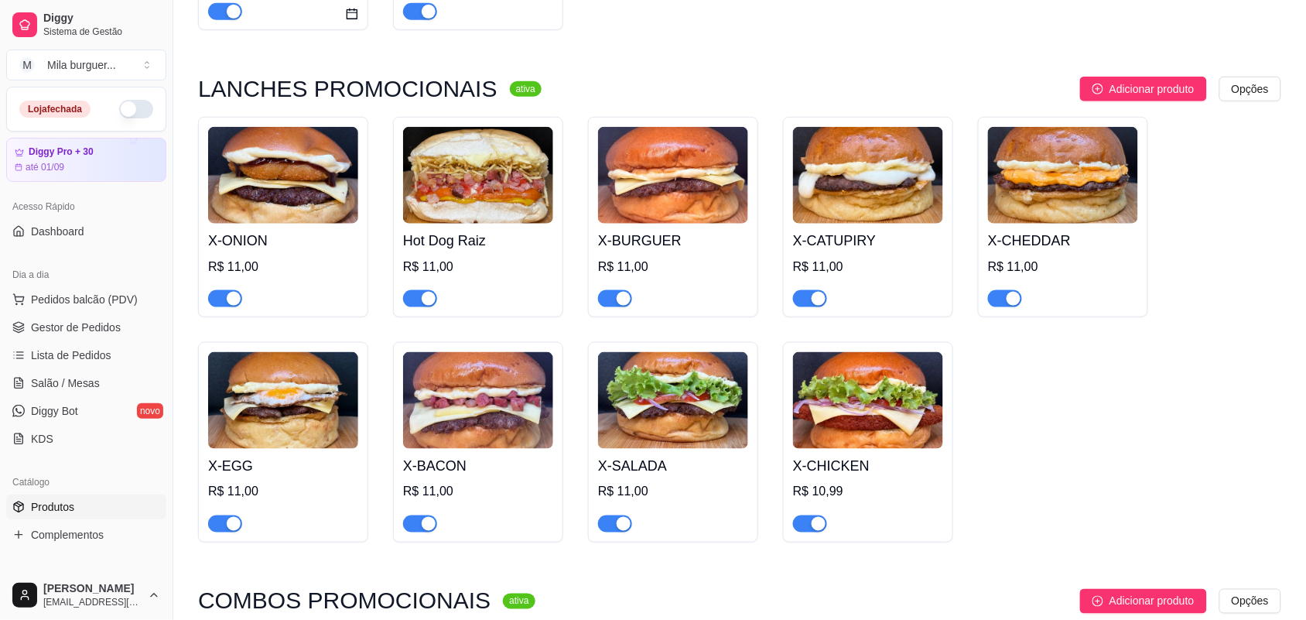
click at [855, 430] on img at bounding box center [868, 400] width 150 height 97
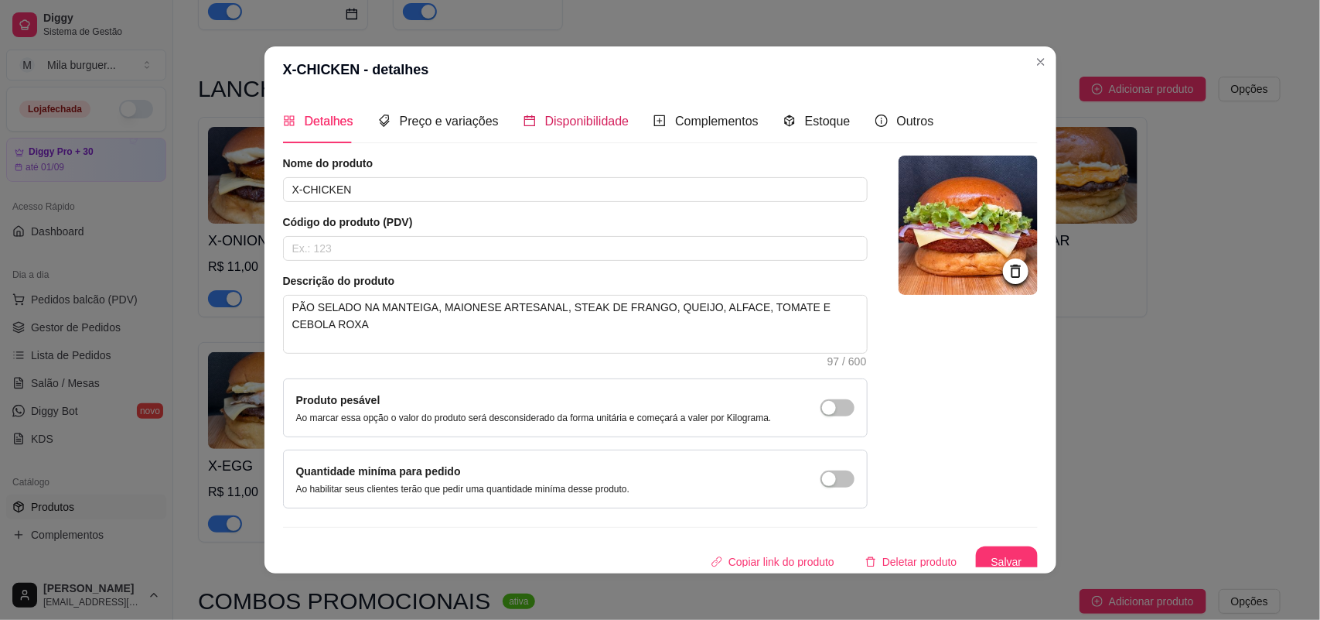
click at [557, 124] on span "Disponibilidade" at bounding box center [587, 120] width 84 height 13
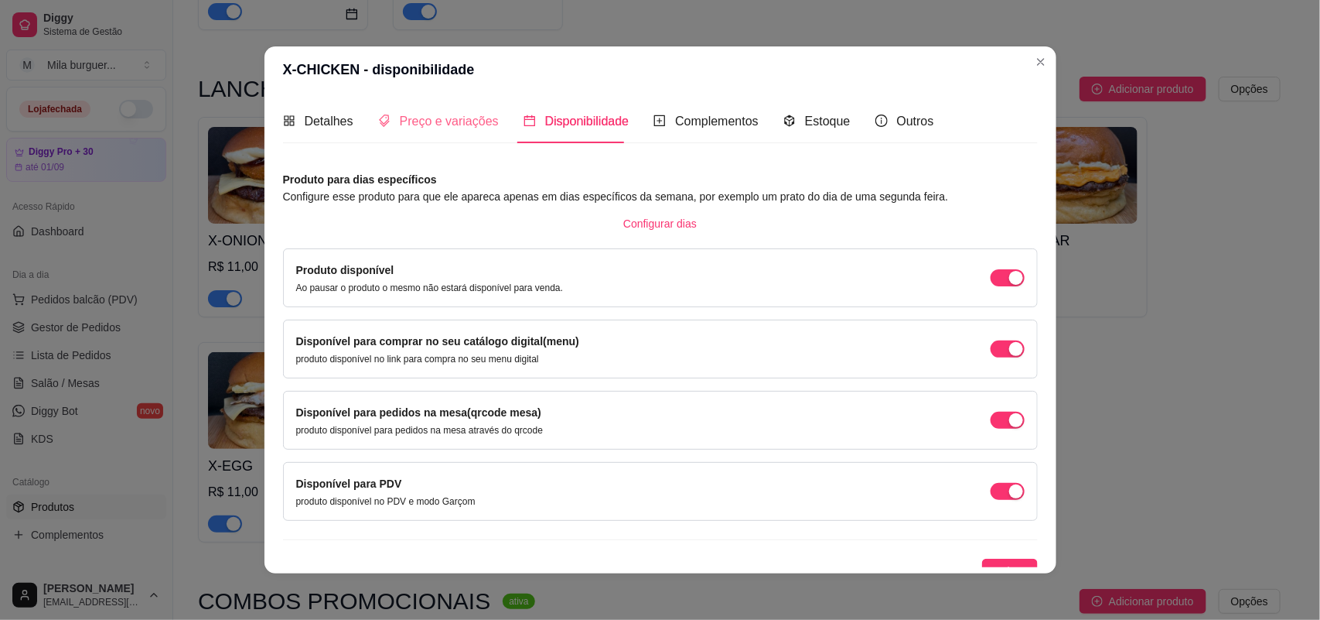
click at [446, 136] on div "Preço e variações" at bounding box center [438, 121] width 121 height 44
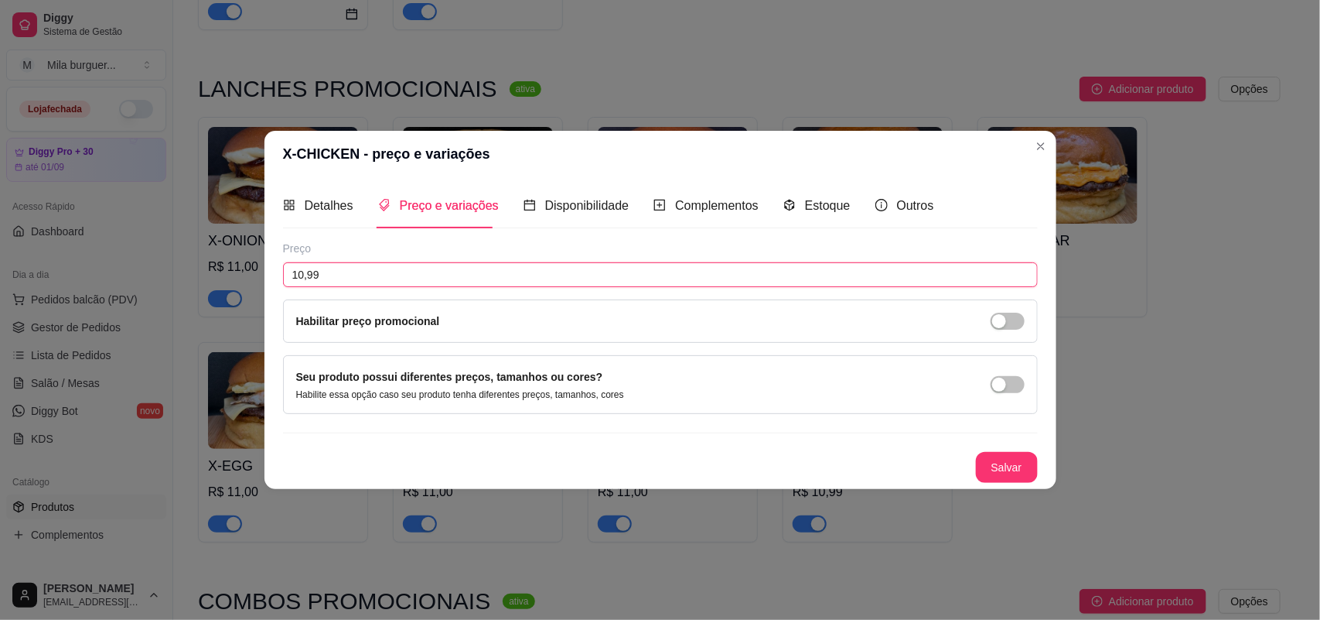
drag, startPoint x: 420, startPoint y: 265, endPoint x: 0, endPoint y: 342, distance: 427.1
click at [0, 334] on div "X-CHICKEN - preço e variações Detalhes Preço e variações Disponibilidade Comple…" at bounding box center [660, 310] width 1320 height 620
type input "11,00"
click at [987, 463] on button "Salvar" at bounding box center [1007, 467] width 62 height 31
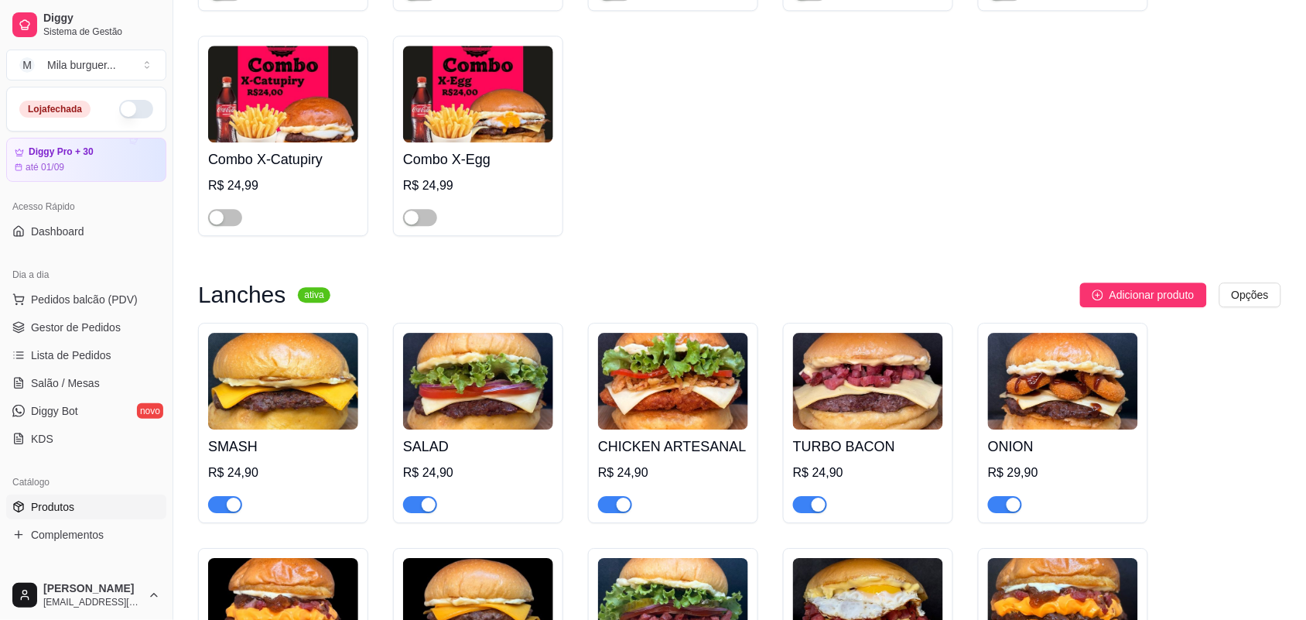
scroll to position [1160, 0]
